Goal: Transaction & Acquisition: Purchase product/service

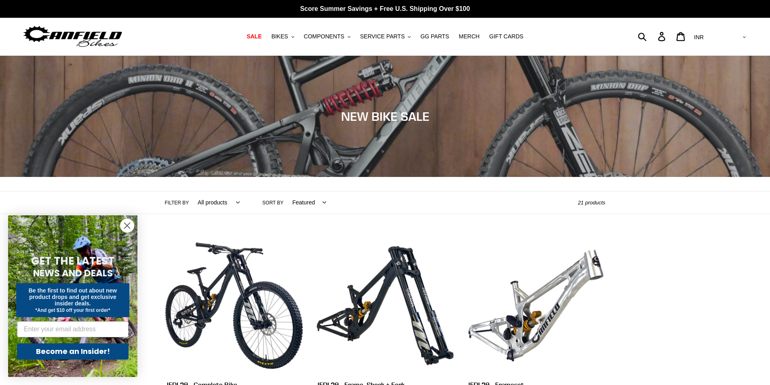
click at [298, 200] on select "Featured Best selling Alphabetically, A-Z Alphabetically, Z-A Price, low to hig…" at bounding box center [307, 203] width 44 height 22
select select "price-ascending"
click at [285, 192] on select "Featured Best selling Alphabetically, A-Z Alphabetically, Z-A Price, low to hig…" at bounding box center [307, 203] width 44 height 22
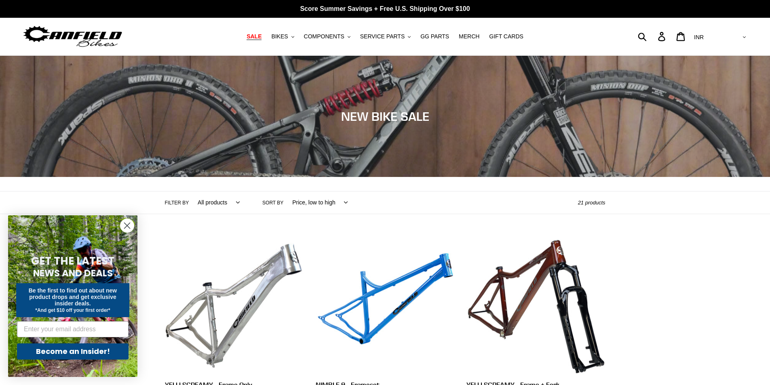
click at [262, 38] on span "SALE" at bounding box center [254, 36] width 15 height 7
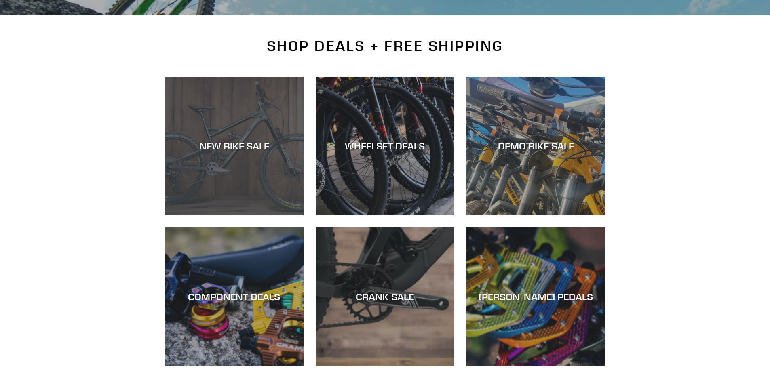
scroll to position [162, 0]
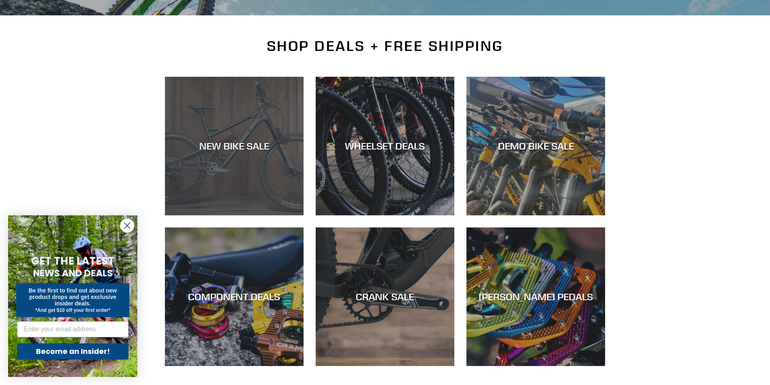
click at [239, 149] on div "NEW BIKE SALE" at bounding box center [234, 146] width 139 height 12
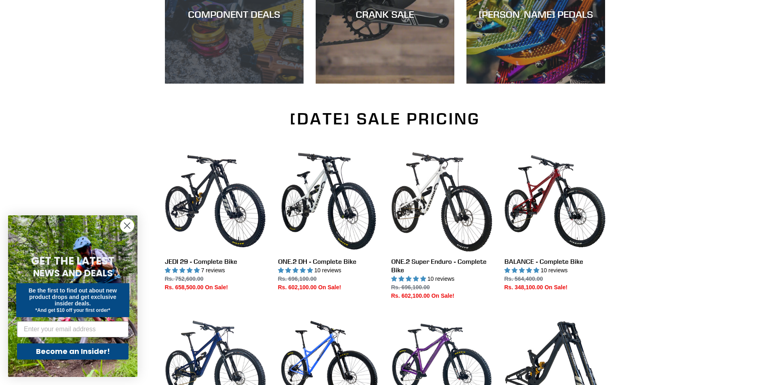
scroll to position [445, 0]
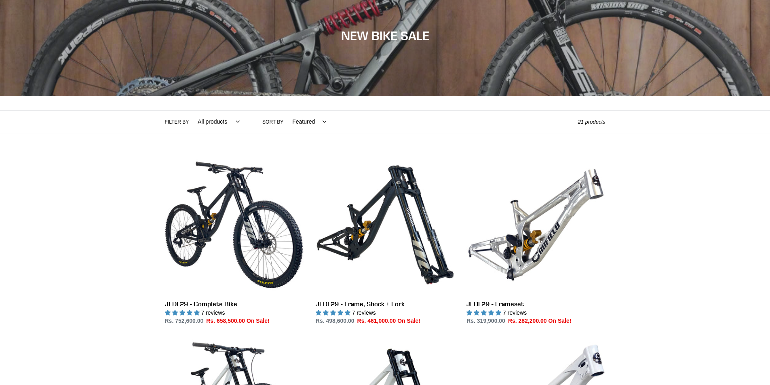
click at [297, 119] on select "Featured Best selling Alphabetically, A-Z Alphabetically, Z-A Price, low to hig…" at bounding box center [307, 122] width 44 height 22
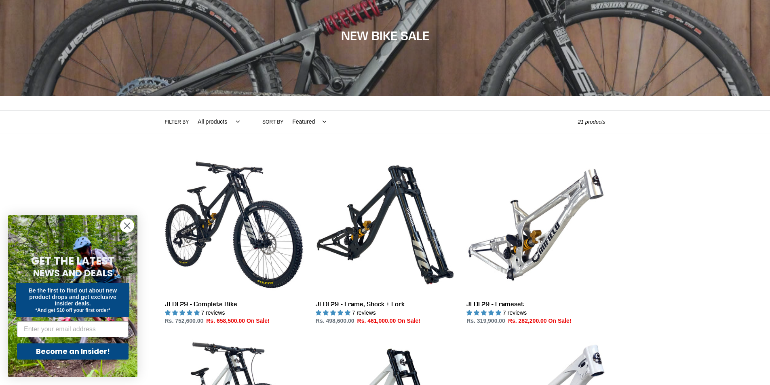
select select "price-ascending"
click at [285, 111] on select "Featured Best selling Alphabetically, A-Z Alphabetically, Z-A Price, low to hig…" at bounding box center [307, 122] width 44 height 22
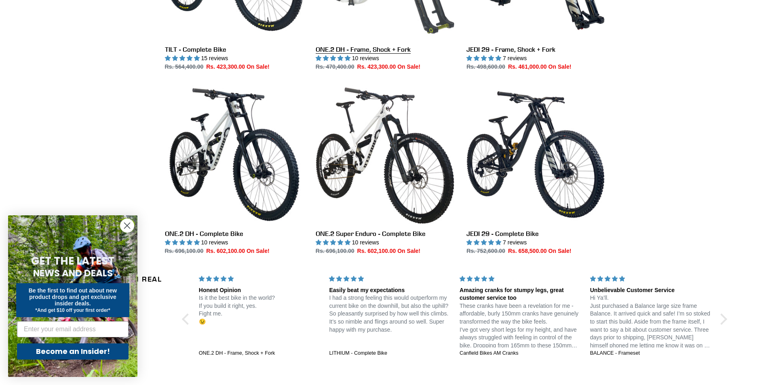
scroll to position [1415, 0]
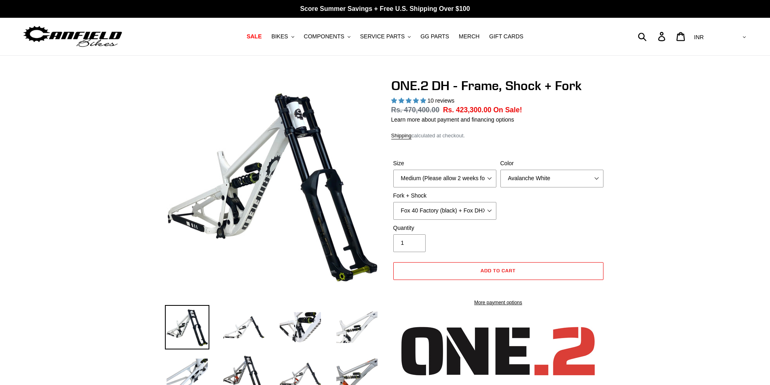
select select "highest-rating"
